Goal: Transaction & Acquisition: Purchase product/service

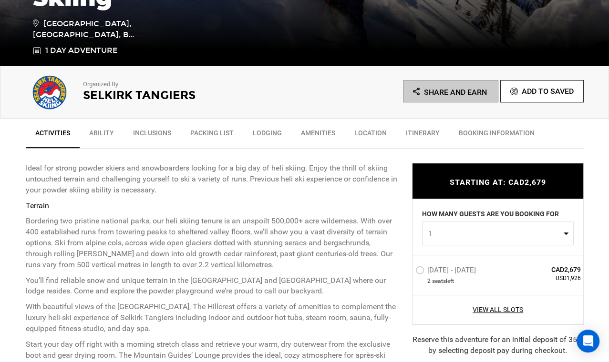
scroll to position [286, 0]
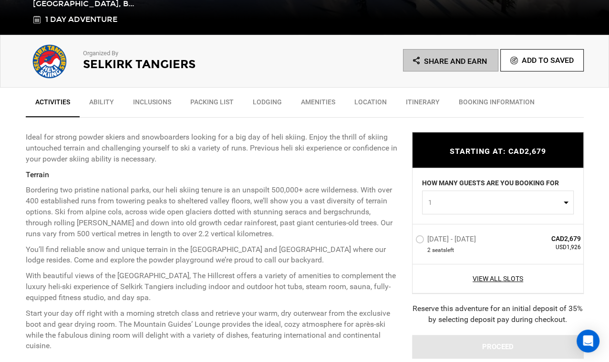
click at [420, 243] on label "[DATE] - [DATE]" at bounding box center [446, 240] width 63 height 11
click at [409, 243] on input "[DATE] - [DATE]" at bounding box center [409, 243] width 0 height 21
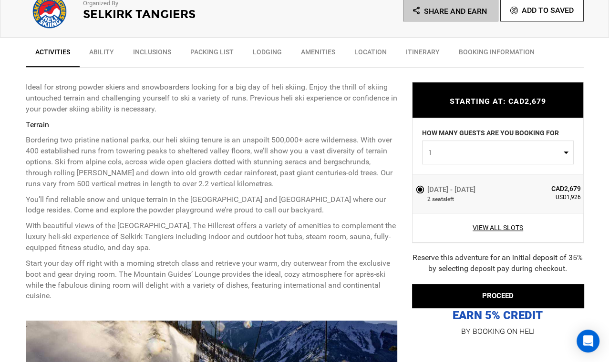
scroll to position [381, 0]
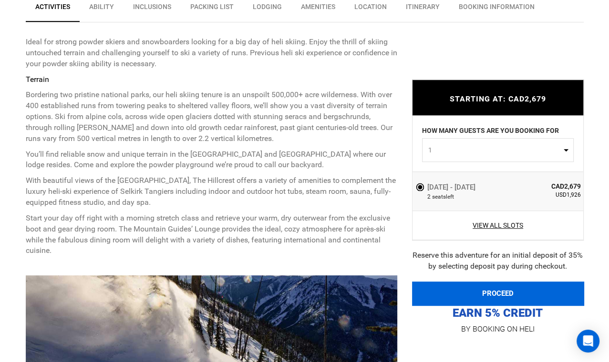
click at [502, 295] on button "PROCEED" at bounding box center [498, 294] width 172 height 24
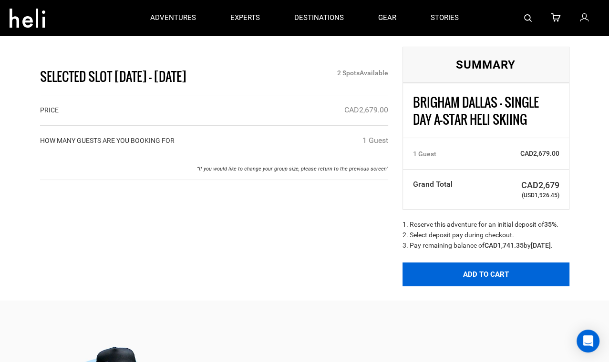
click at [466, 282] on button "Add to Cart" at bounding box center [485, 275] width 167 height 24
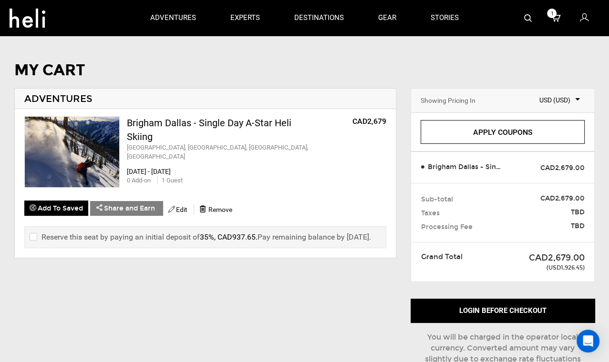
click at [34, 232] on input "checkbox" at bounding box center [33, 237] width 6 height 11
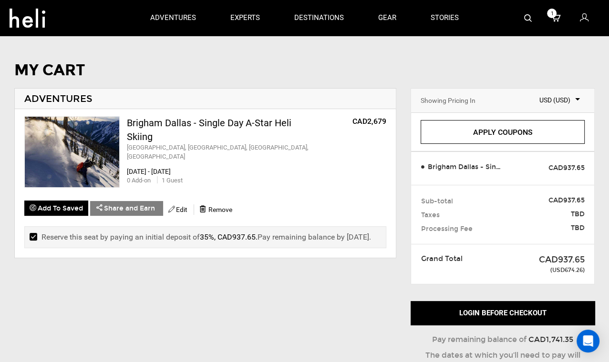
click at [34, 232] on input "checkbox" at bounding box center [33, 237] width 6 height 11
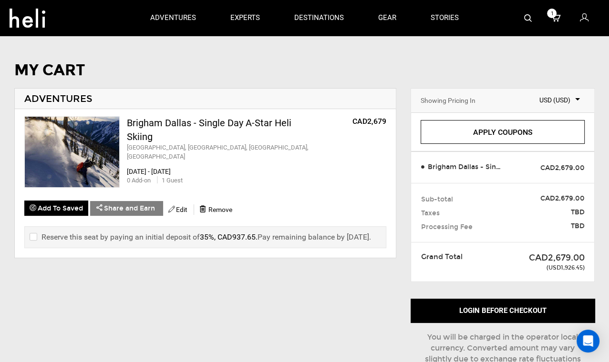
click at [34, 232] on input "checkbox" at bounding box center [33, 237] width 6 height 11
checkbox input "true"
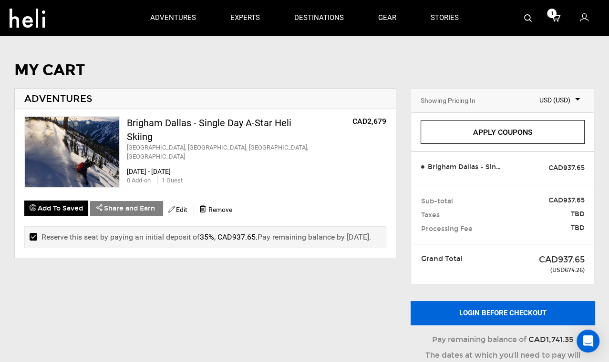
click at [447, 321] on button "Login before checkout" at bounding box center [503, 313] width 184 height 24
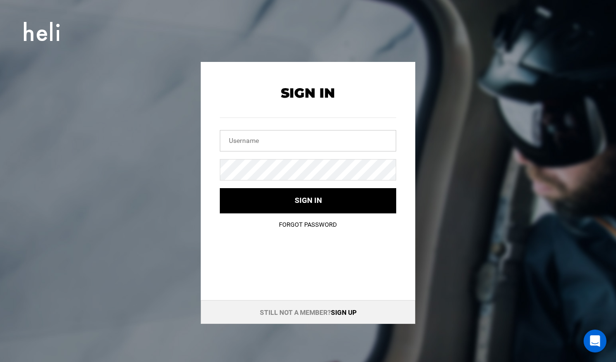
click at [314, 138] on input "text" at bounding box center [308, 140] width 176 height 21
type input "[EMAIL_ADDRESS][DOMAIN_NAME]"
click at [220, 188] on button "Sign in" at bounding box center [308, 200] width 176 height 25
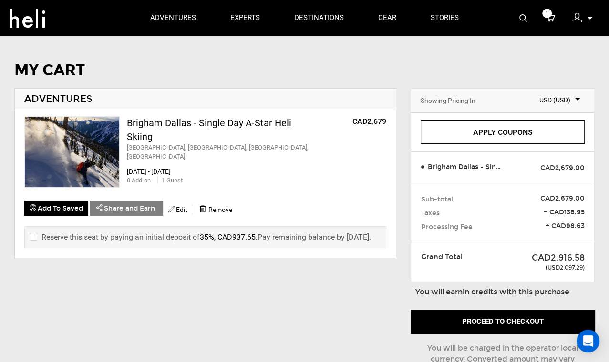
click at [34, 235] on input "checkbox" at bounding box center [33, 237] width 6 height 11
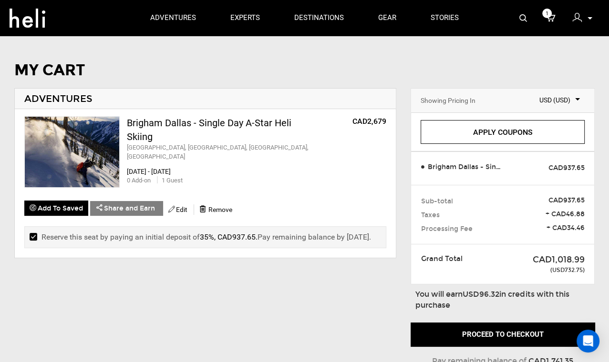
click at [34, 235] on input "checkbox" at bounding box center [33, 237] width 6 height 11
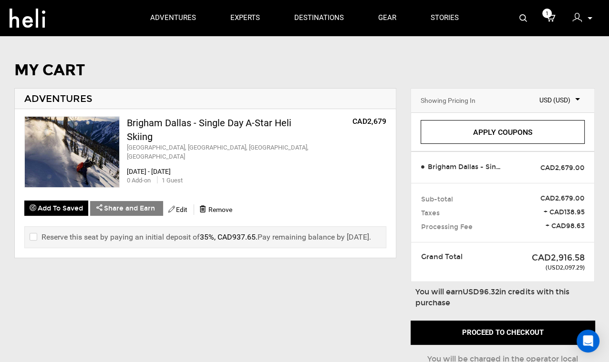
click at [34, 235] on input "checkbox" at bounding box center [33, 237] width 6 height 11
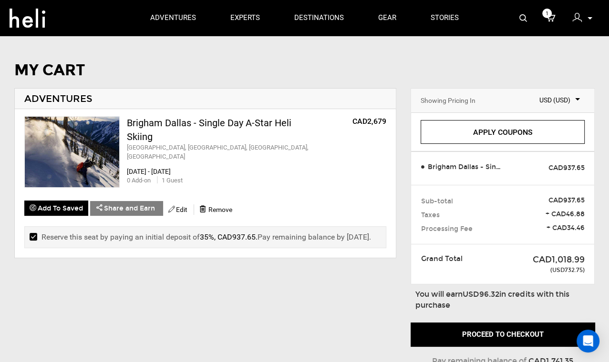
click at [34, 235] on input "checkbox" at bounding box center [33, 237] width 6 height 11
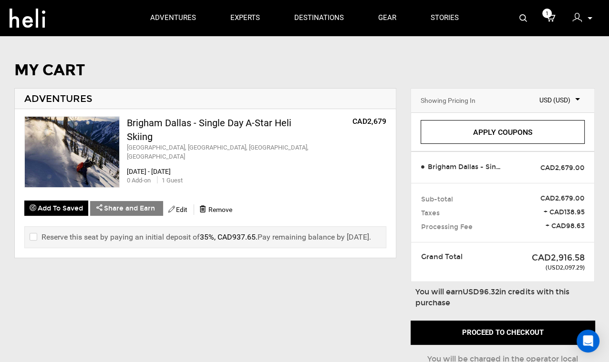
click at [34, 235] on input "checkbox" at bounding box center [33, 237] width 6 height 11
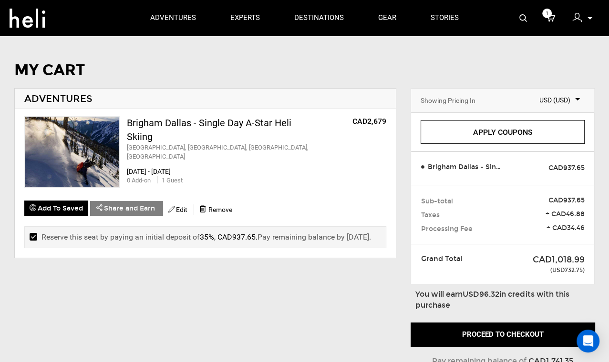
click at [34, 235] on input "checkbox" at bounding box center [33, 237] width 6 height 11
checkbox input "false"
